Goal: Navigation & Orientation: Go to known website

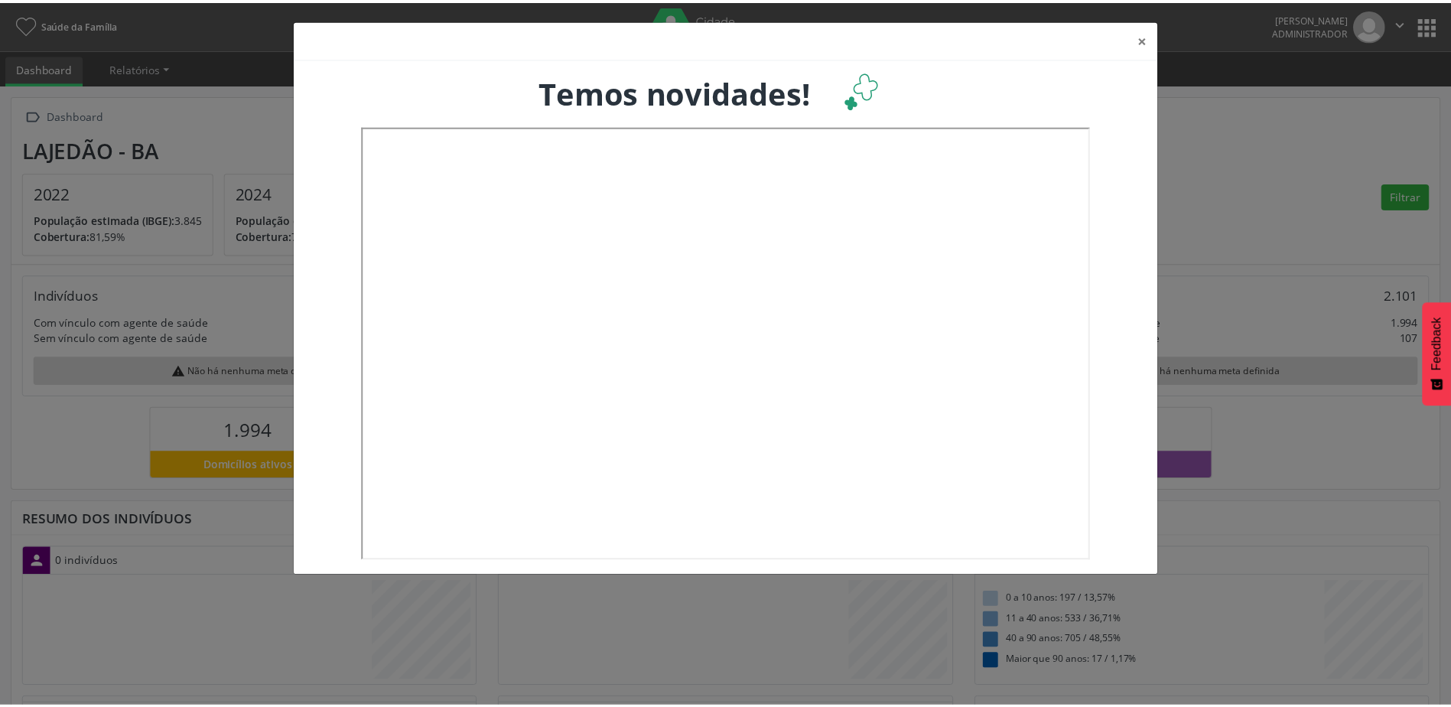
scroll to position [254, 480]
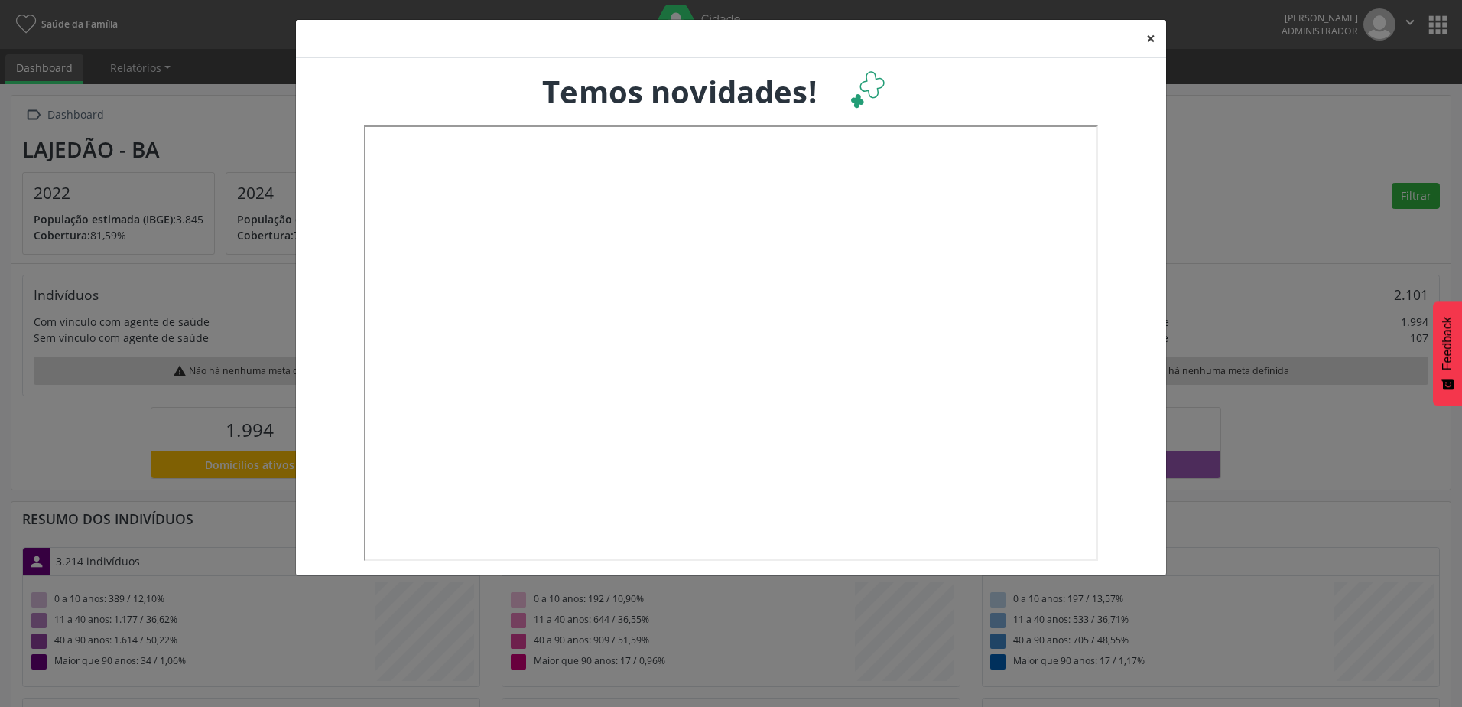
click at [1147, 38] on button "×" at bounding box center [1151, 38] width 31 height 37
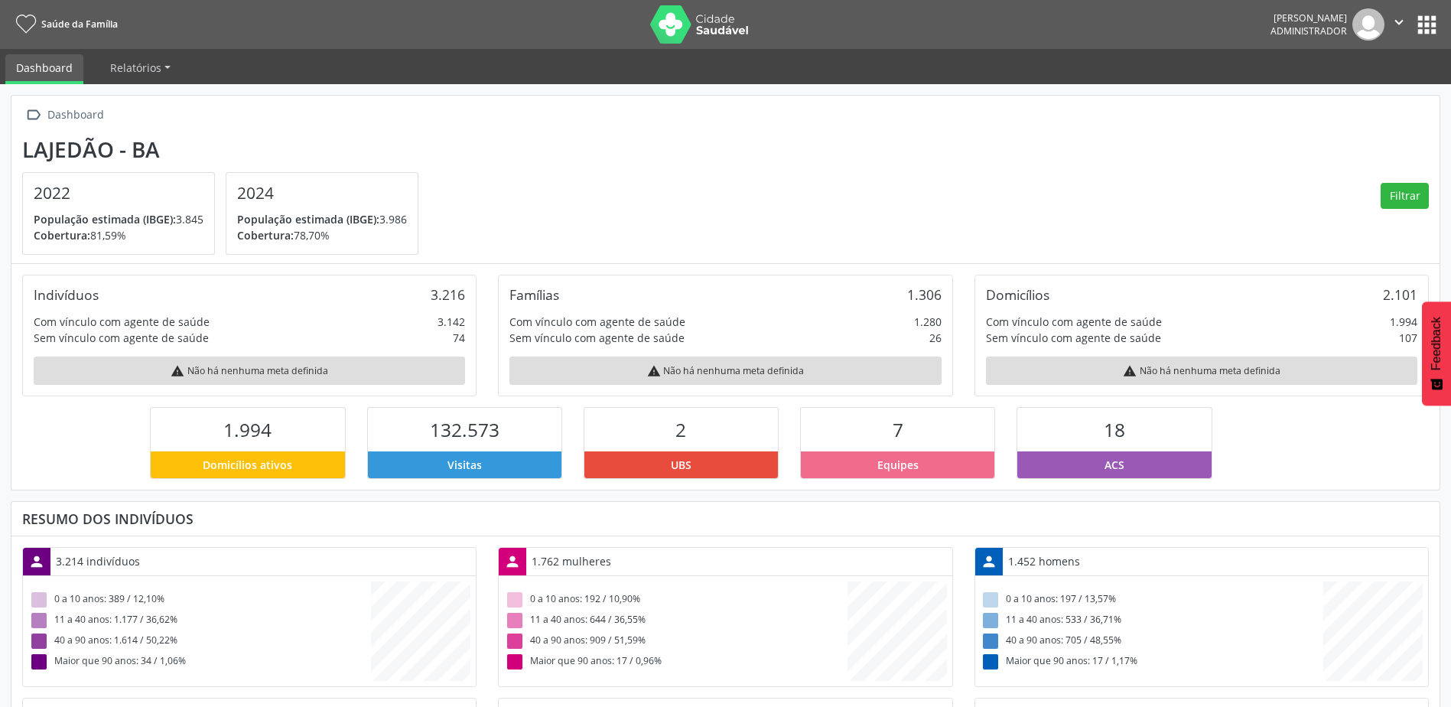
scroll to position [764648, 764427]
click at [1421, 24] on button "apps" at bounding box center [1427, 24] width 27 height 27
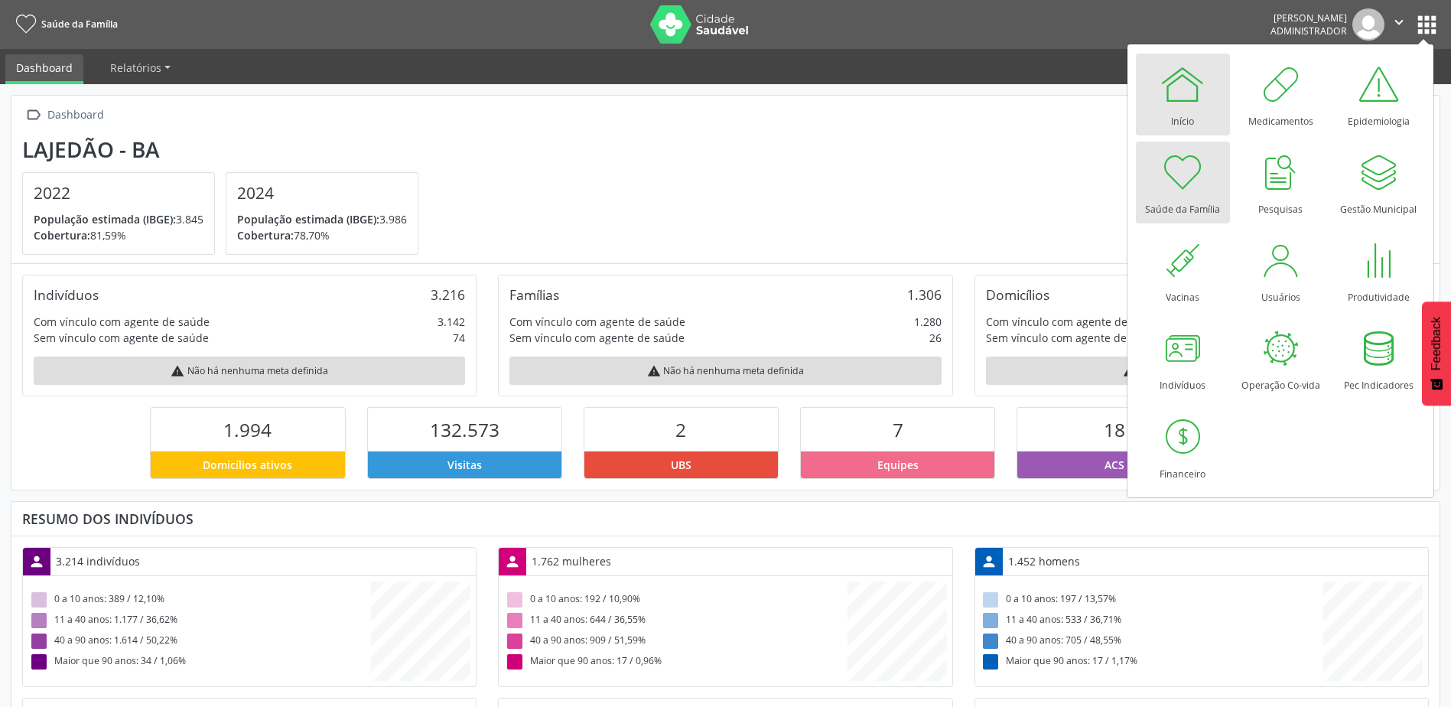
click at [1208, 97] on link "Início" at bounding box center [1183, 95] width 94 height 82
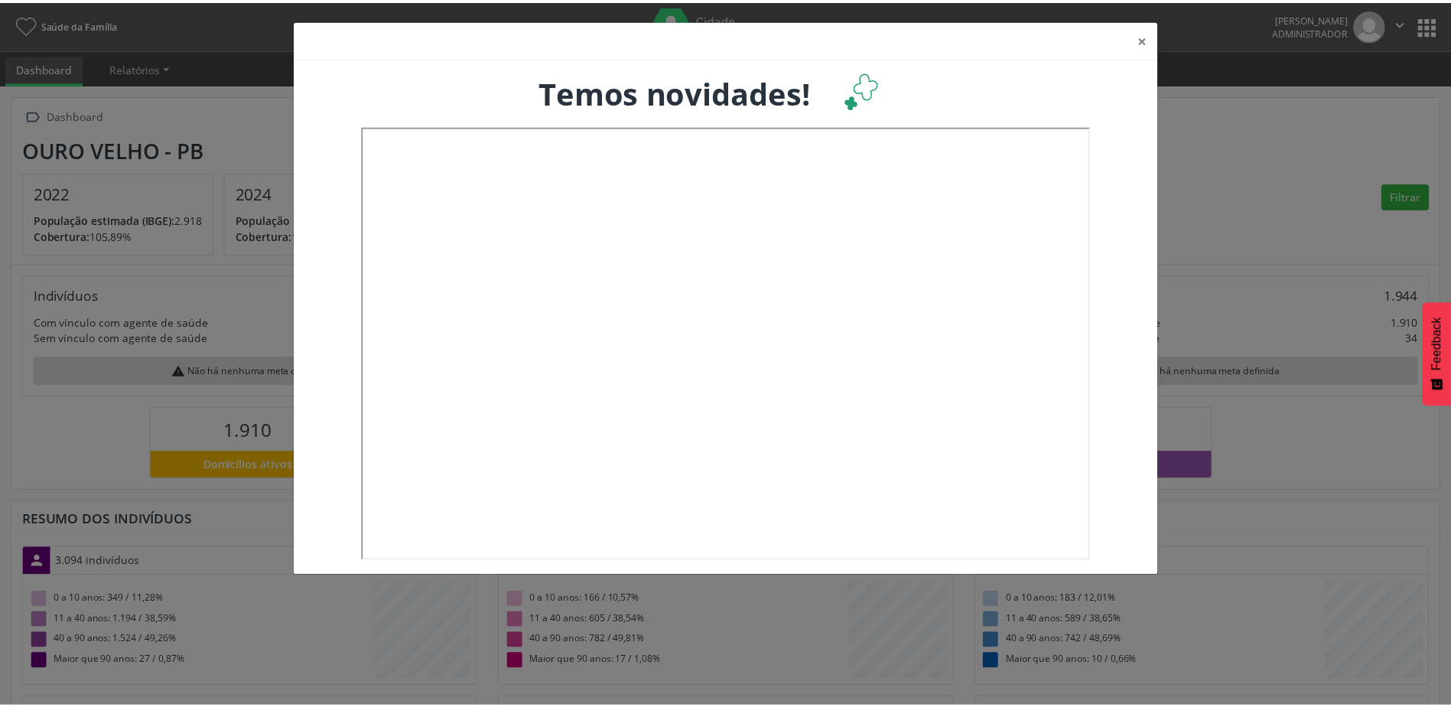
scroll to position [254, 480]
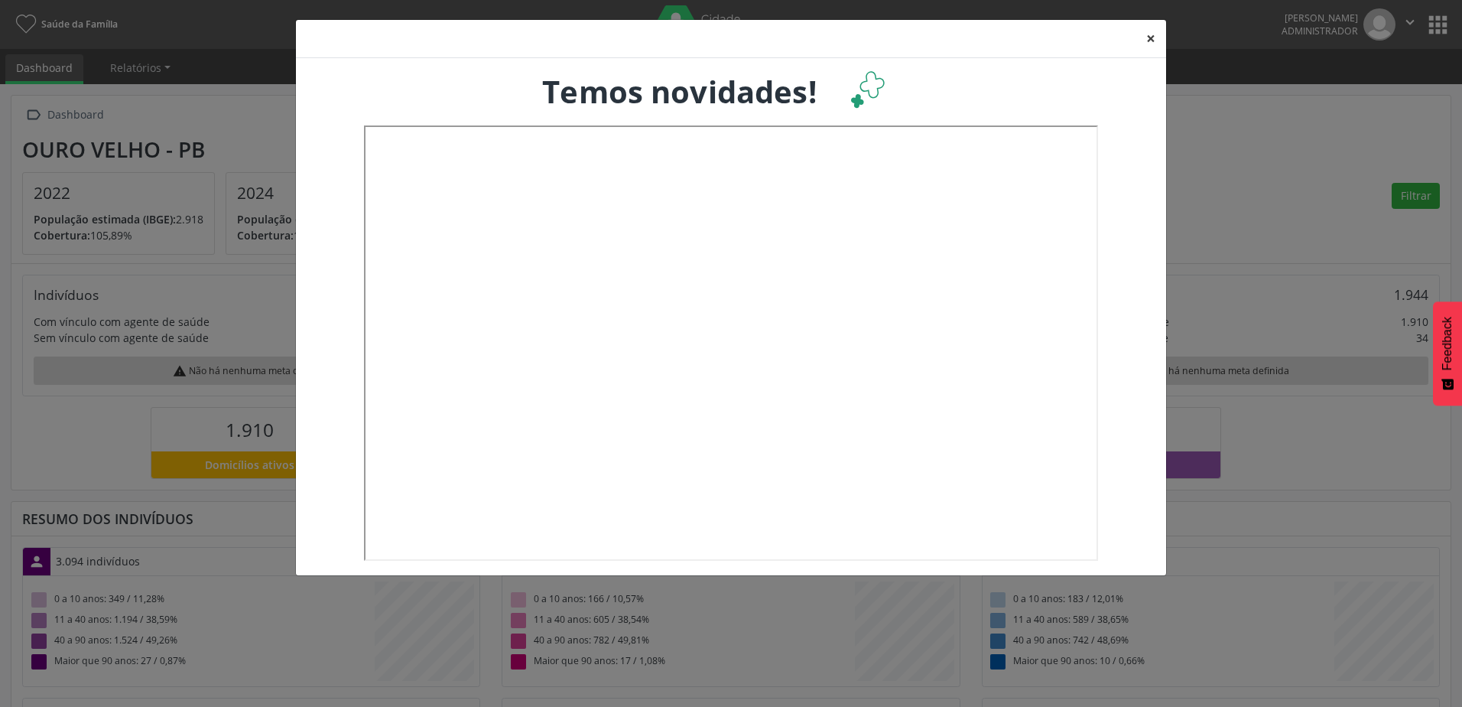
click at [1155, 41] on button "×" at bounding box center [1151, 38] width 31 height 37
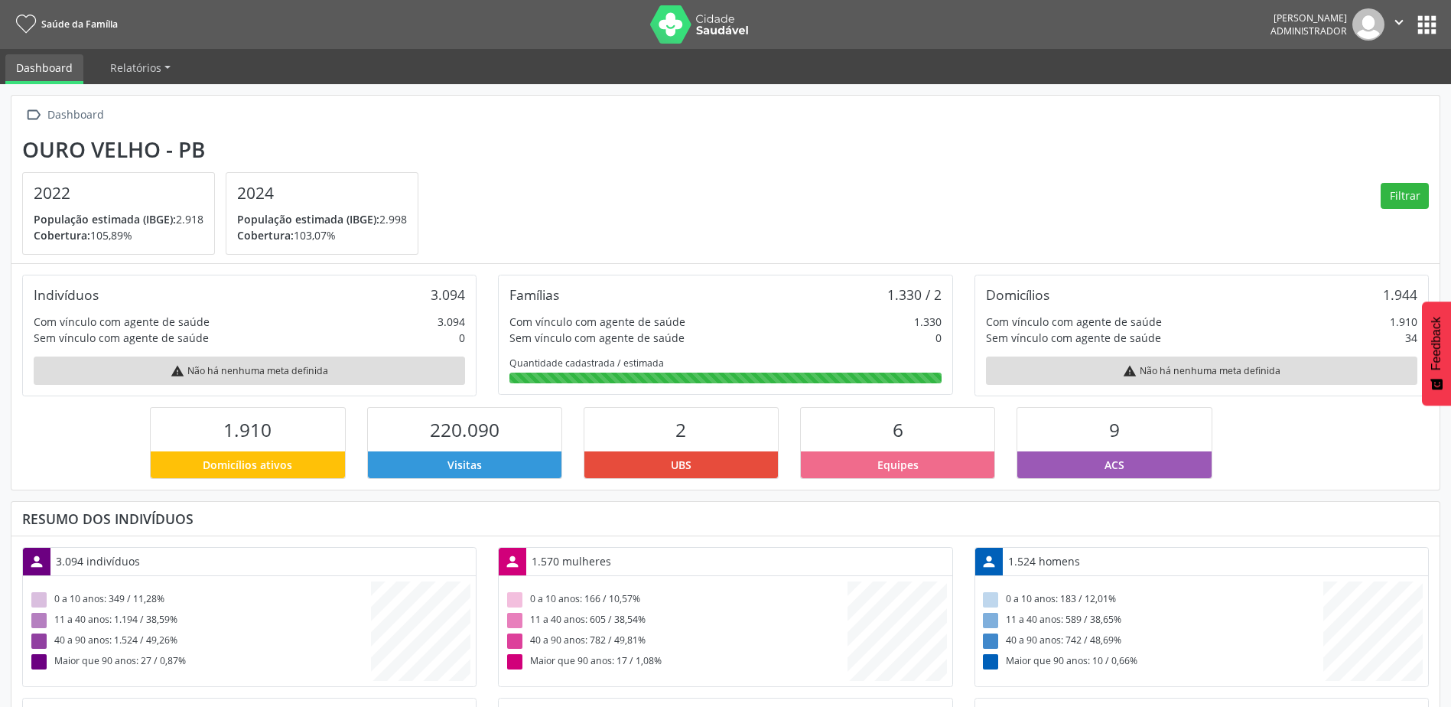
scroll to position [764648, 764427]
click at [15, 19] on link "Saúde da Família" at bounding box center [64, 23] width 107 height 25
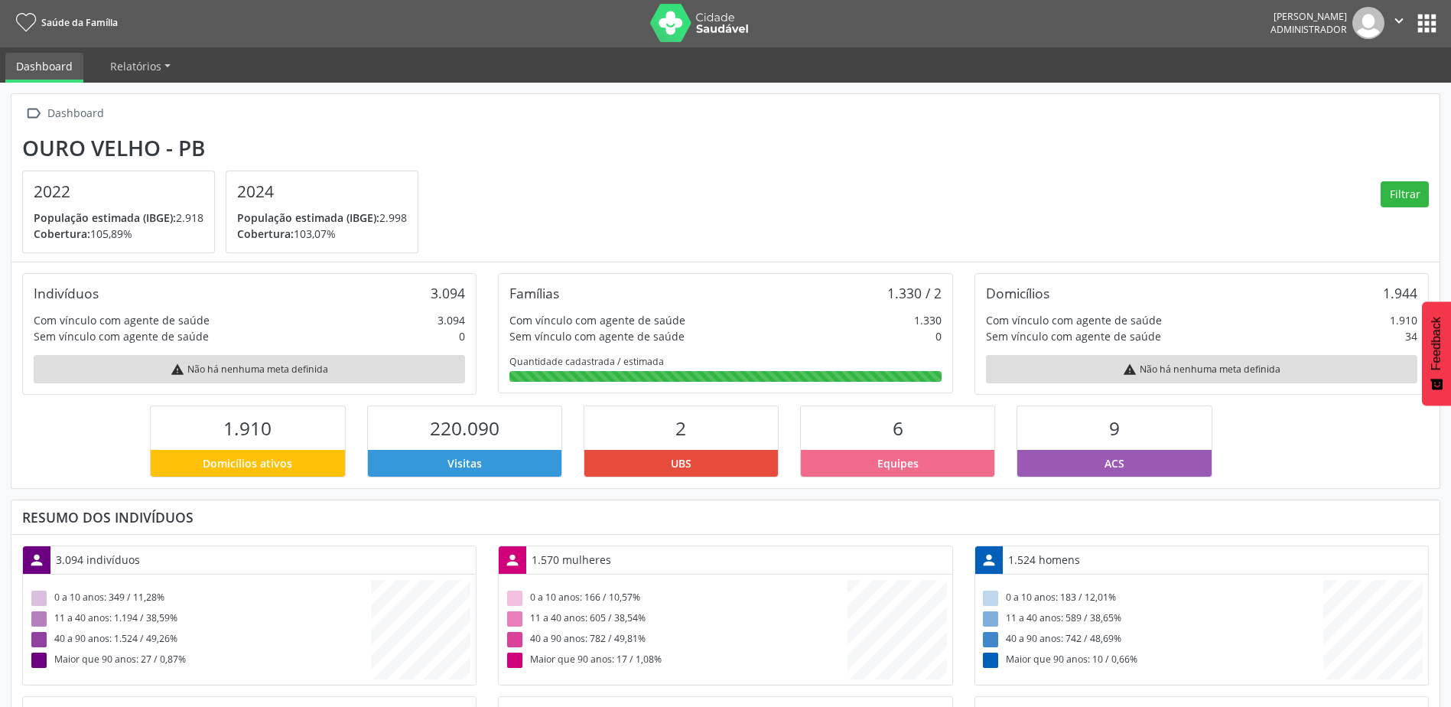
scroll to position [0, 0]
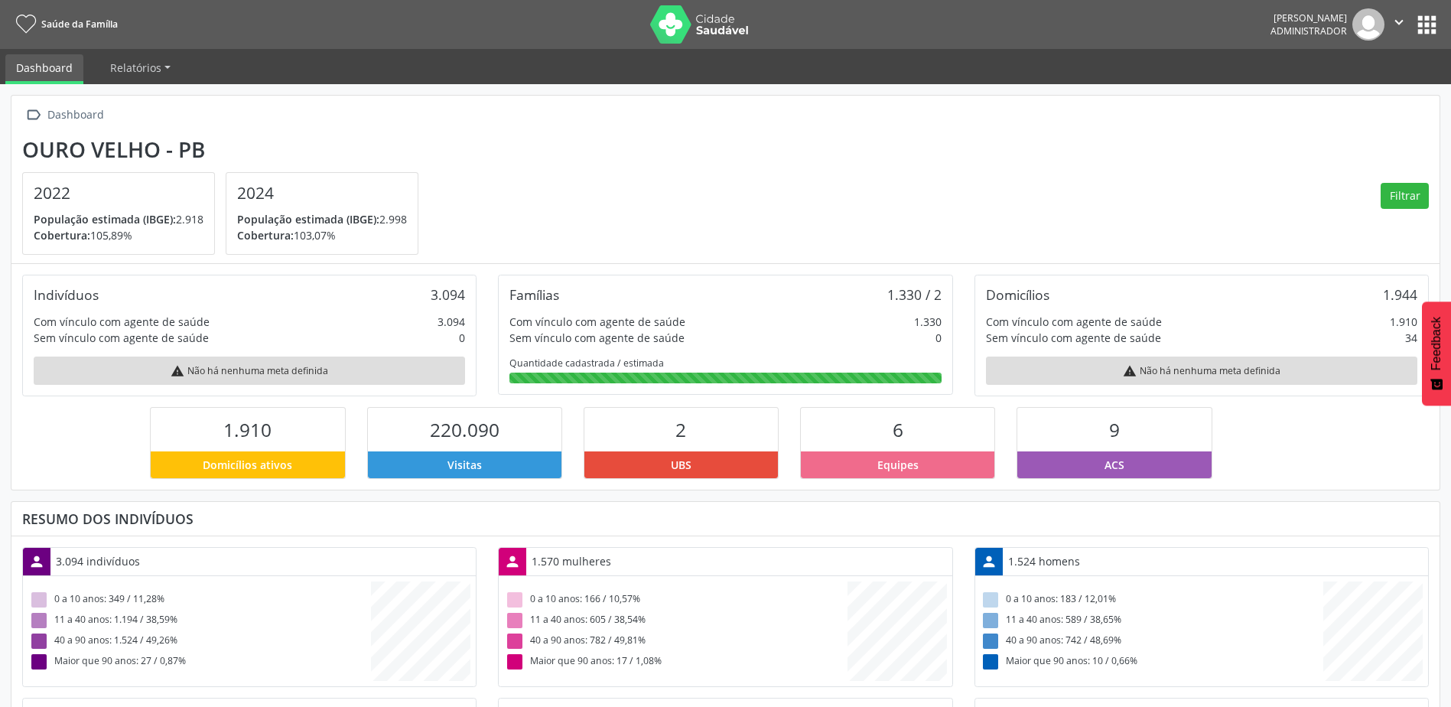
click at [1422, 27] on button "apps" at bounding box center [1427, 24] width 27 height 27
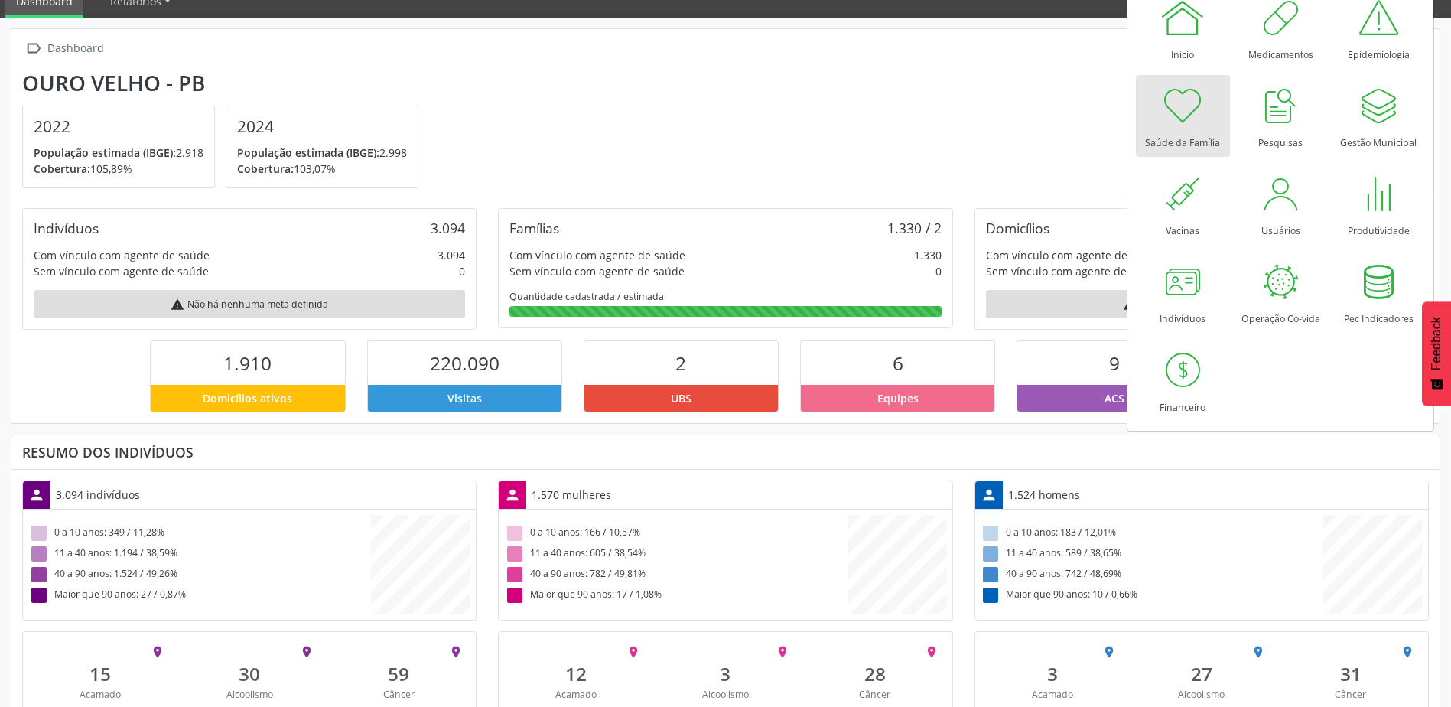
scroll to position [40, 0]
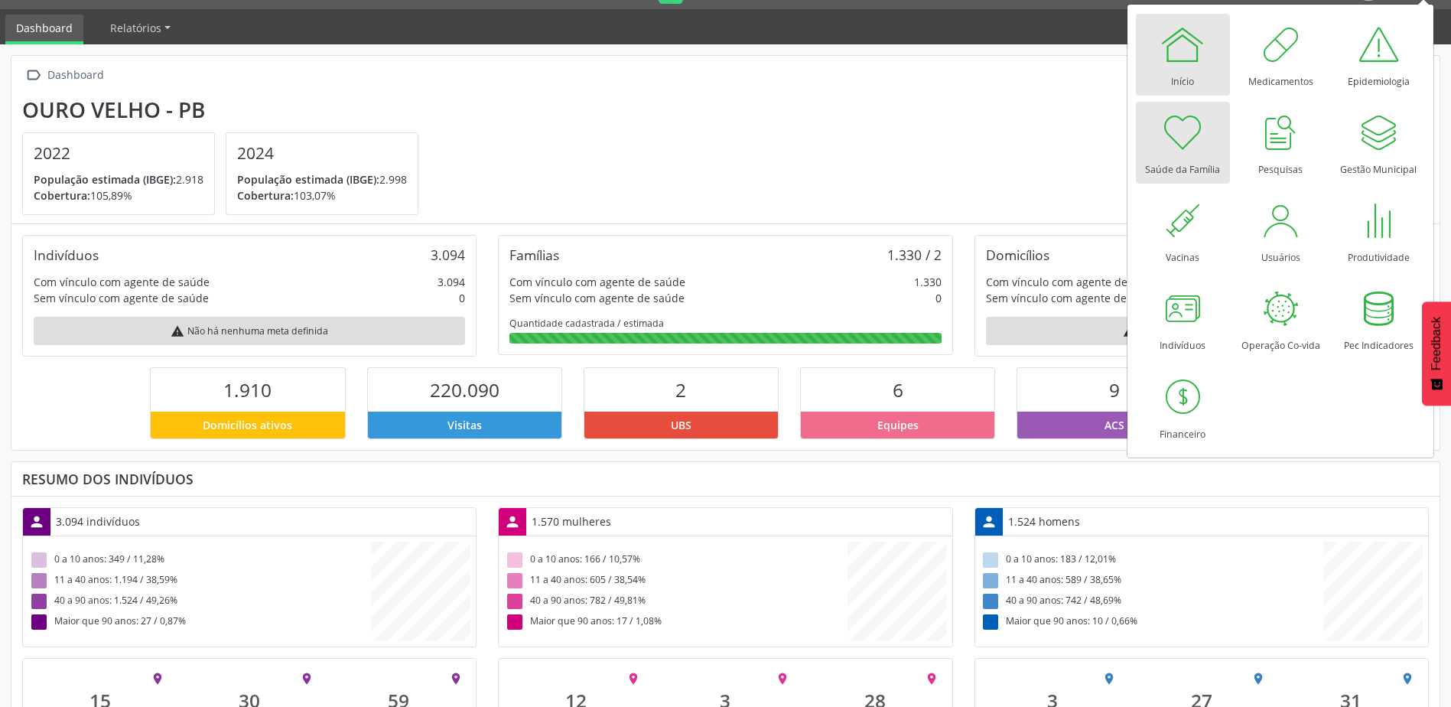
click at [1185, 57] on div at bounding box center [1183, 44] width 46 height 46
